Goal: Information Seeking & Learning: Learn about a topic

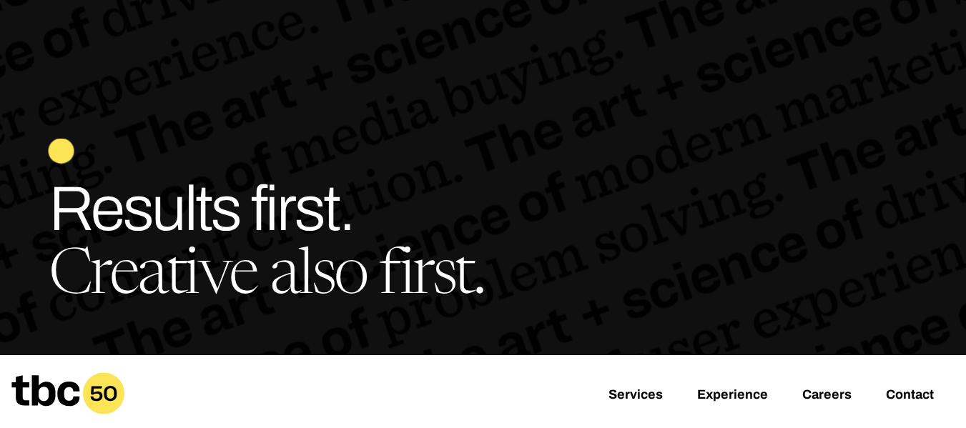
scroll to position [57, 0]
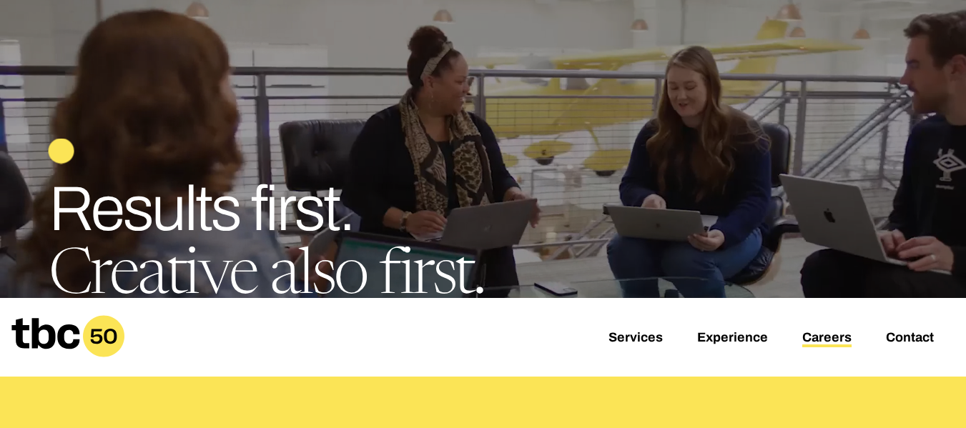
click at [834, 340] on link "Careers" at bounding box center [826, 338] width 49 height 17
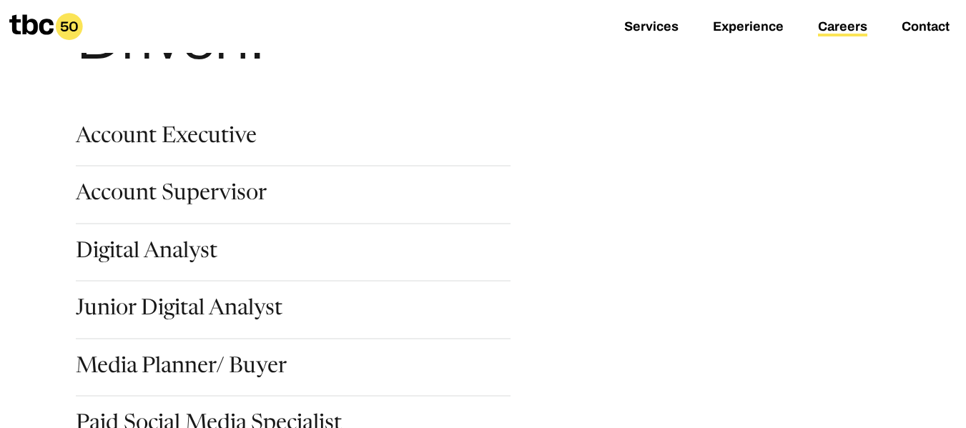
scroll to position [172, 0]
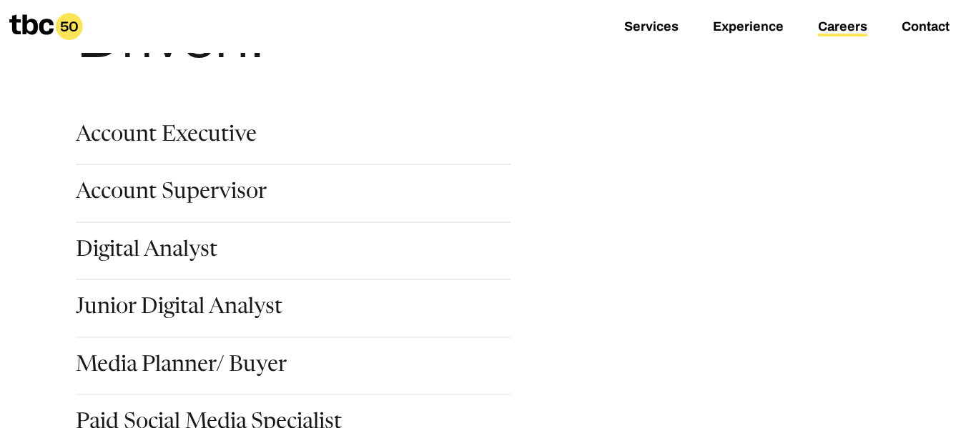
click at [226, 353] on div "Junior Digital Analyst" at bounding box center [305, 325] width 458 height 57
click at [223, 354] on div "Junior Digital Analyst" at bounding box center [305, 325] width 458 height 57
click at [191, 361] on link "Media Planner/ Buyer" at bounding box center [181, 367] width 211 height 24
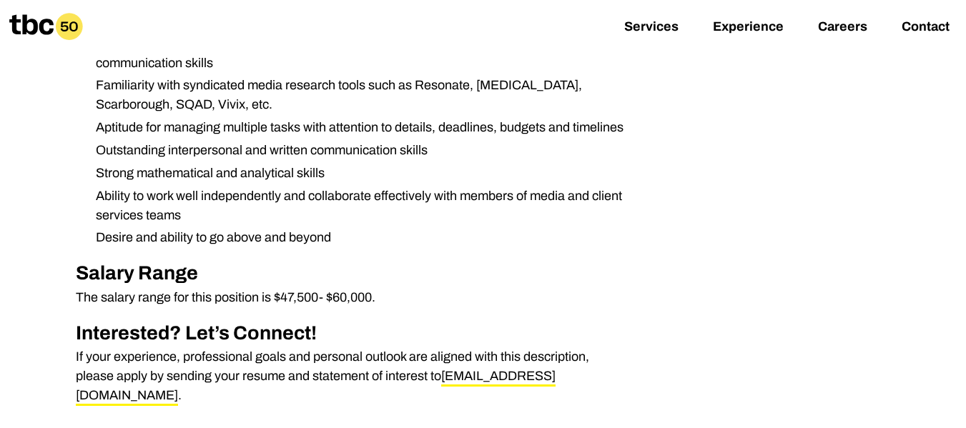
scroll to position [1123, 0]
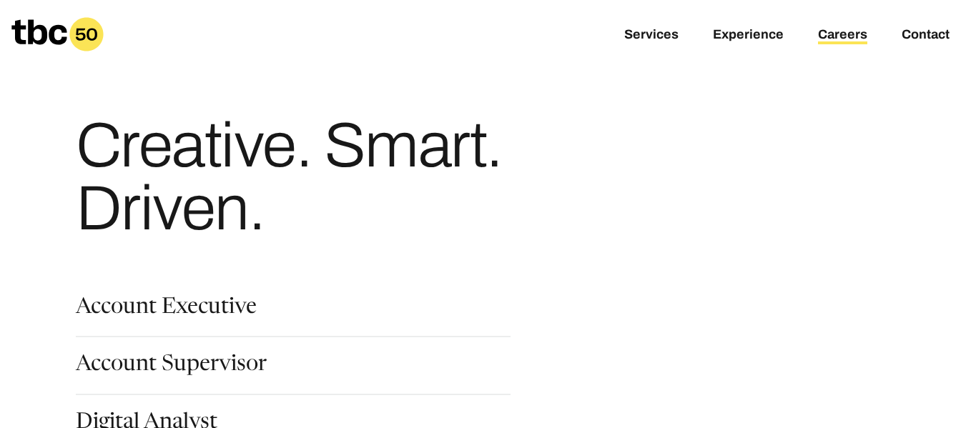
click at [199, 319] on link "Account Executive" at bounding box center [166, 309] width 181 height 24
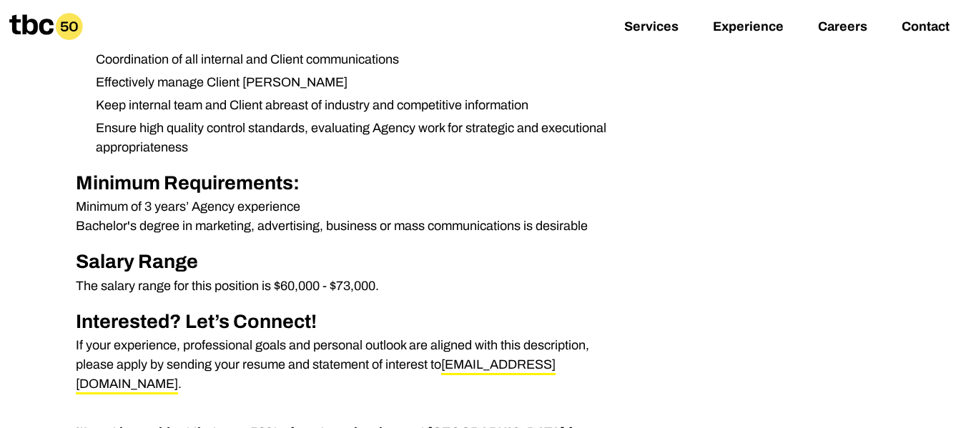
scroll to position [580, 0]
